Goal: Find specific page/section: Find specific page/section

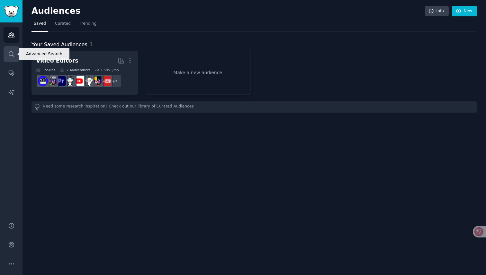
click at [10, 57] on icon "Sidebar" at bounding box center [11, 54] width 7 height 7
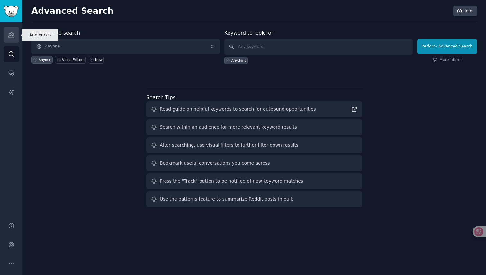
click at [10, 37] on icon "Sidebar" at bounding box center [11, 35] width 6 height 4
